Goal: Transaction & Acquisition: Purchase product/service

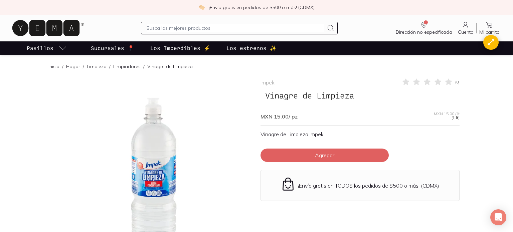
drag, startPoint x: 387, startPoint y: 106, endPoint x: 383, endPoint y: 106, distance: 4.0
click at [387, 106] on div "Impek ( 0 ) Vinagre de Limpieza MXN 15.00 / pz MXN 15.00 / lt (1 lt) Vinagre de…" at bounding box center [359, 195] width 199 height 234
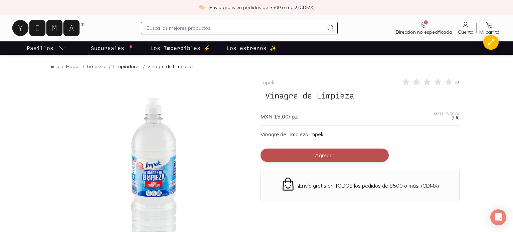
click at [325, 156] on span "Agregar" at bounding box center [324, 155] width 19 height 7
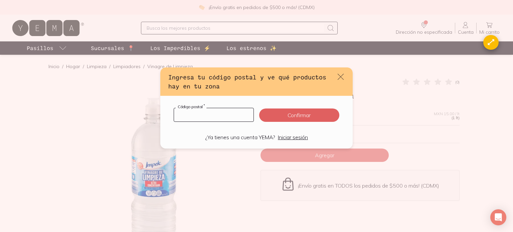
click at [227, 115] on input "default" at bounding box center [213, 114] width 79 height 13
type input "28020"
click at [297, 114] on button "Confirmar" at bounding box center [299, 115] width 80 height 13
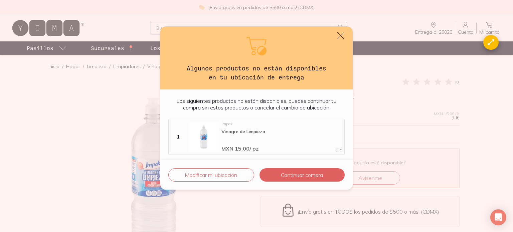
click at [342, 35] on icon "default" at bounding box center [340, 35] width 9 height 9
